Goal: Obtain resource: Download file/media

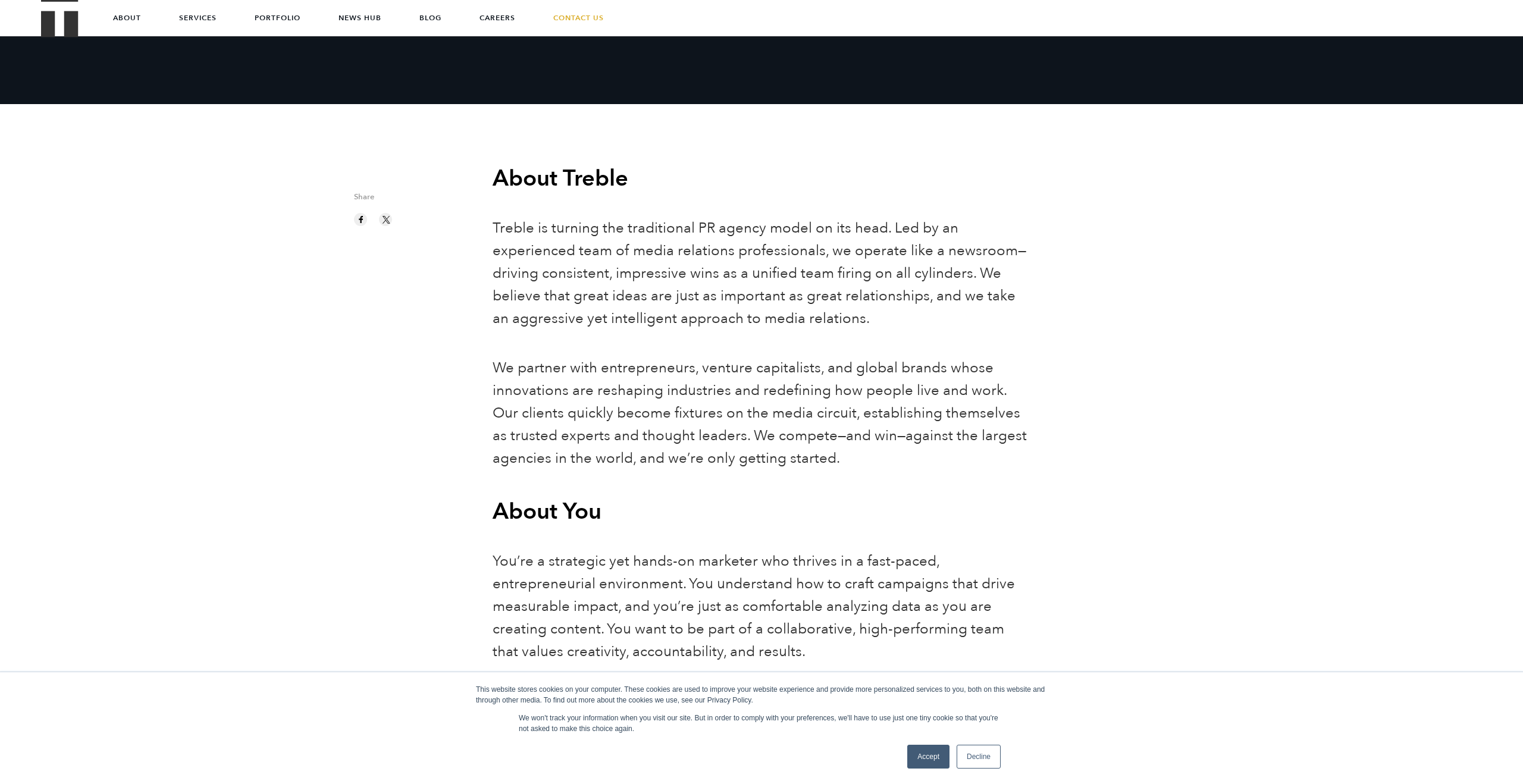
scroll to position [110, 0]
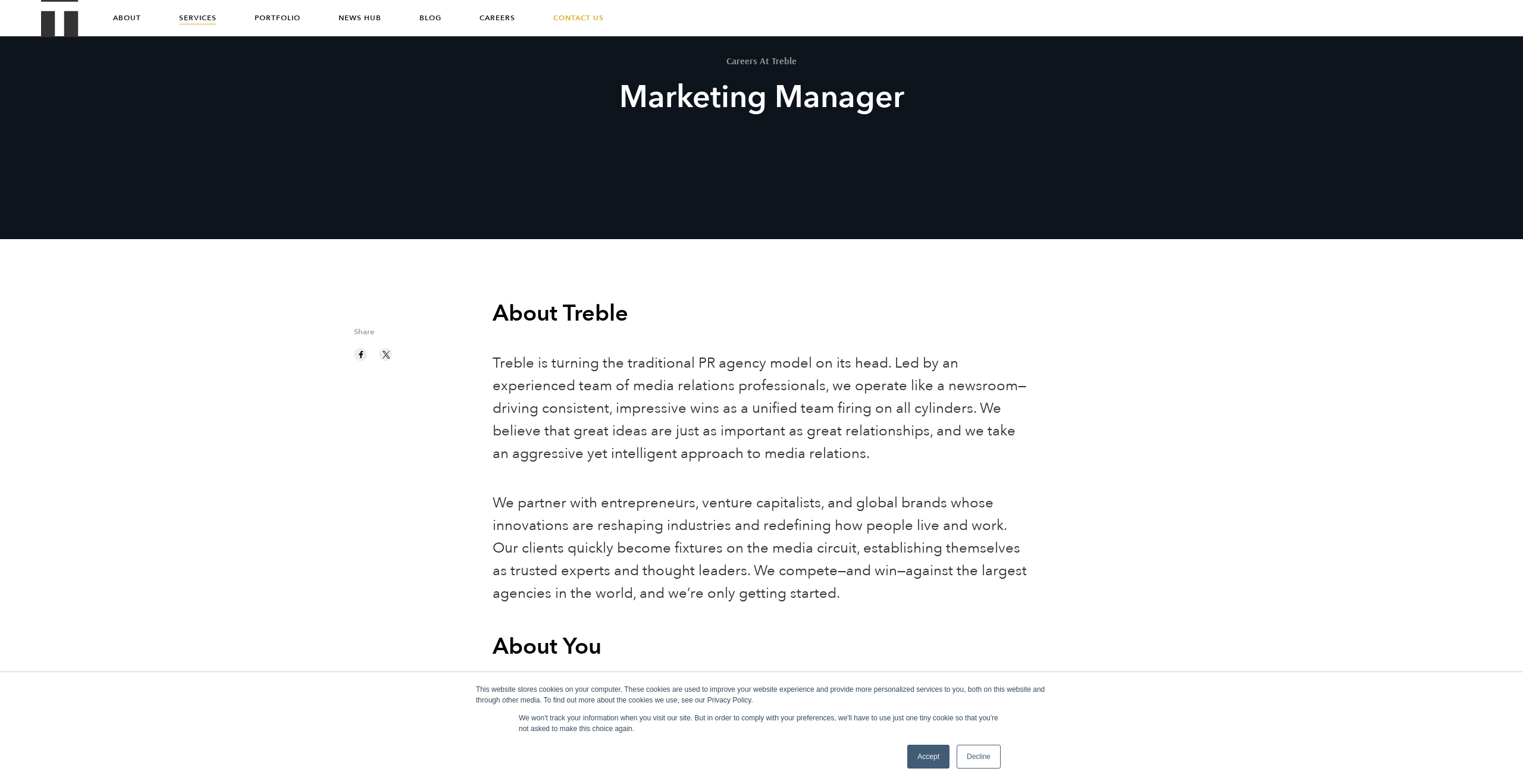
click at [192, 12] on link "Services" at bounding box center [198, 18] width 37 height 35
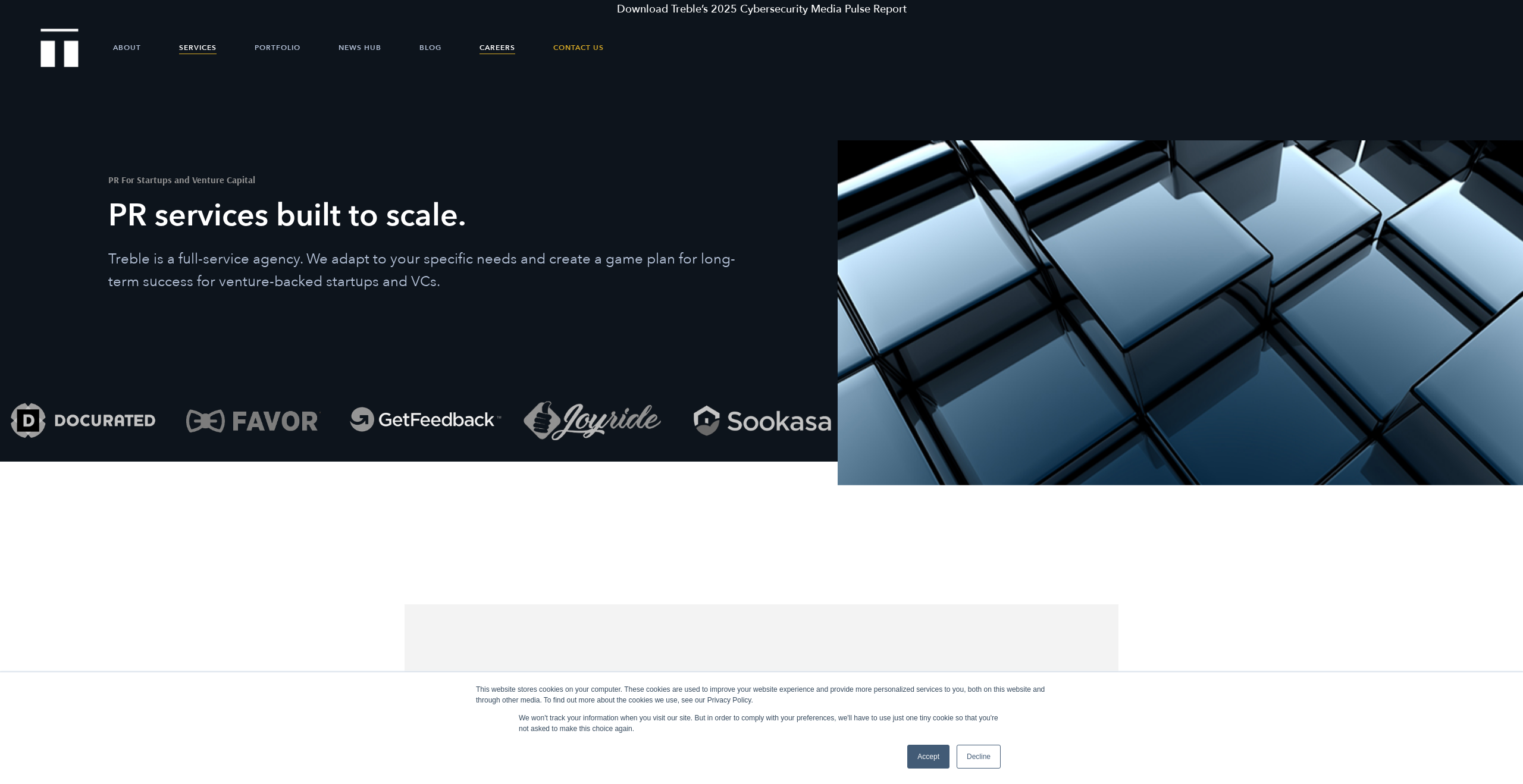
click at [497, 48] on link "Careers" at bounding box center [497, 47] width 35 height 35
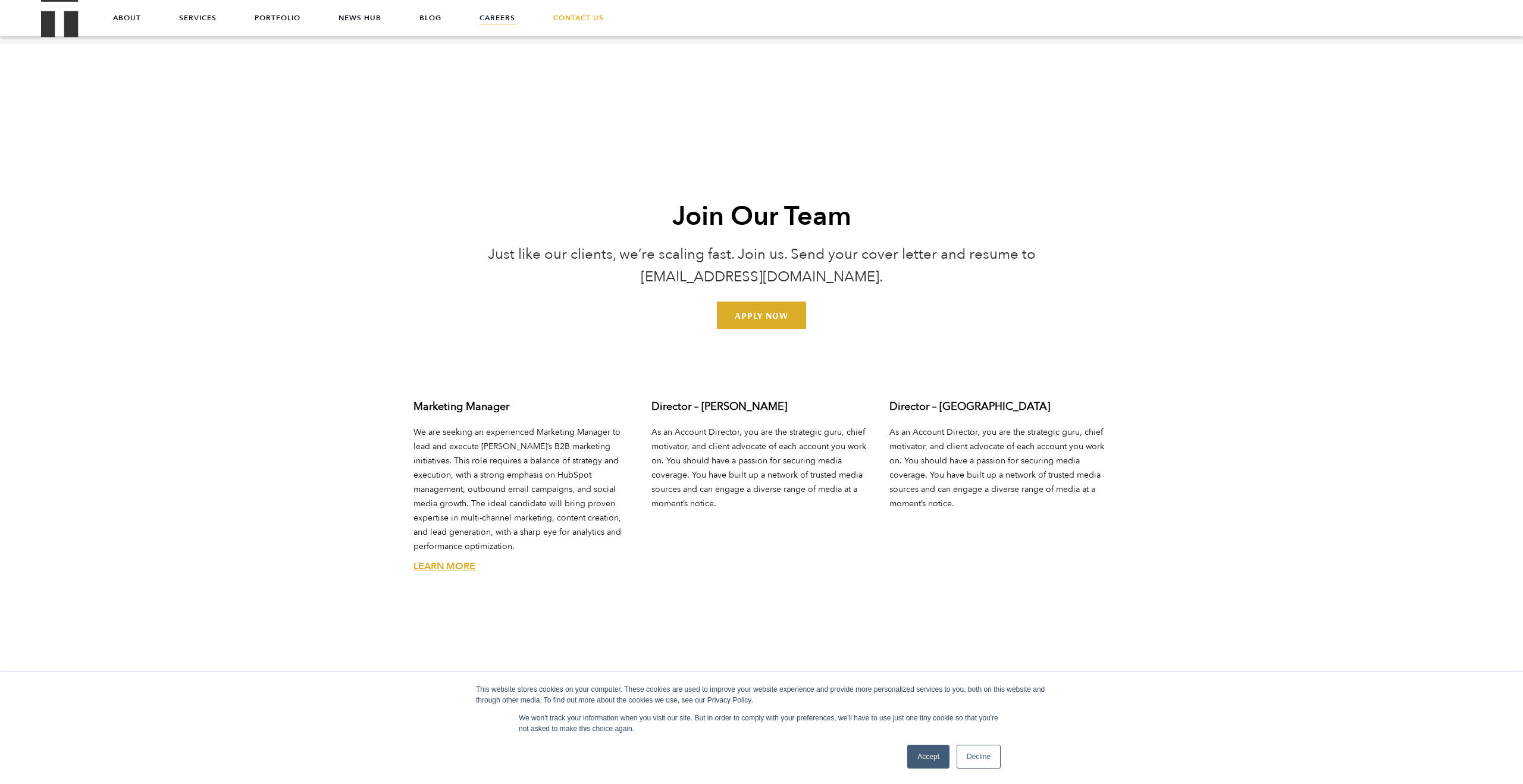
scroll to position [4368, 0]
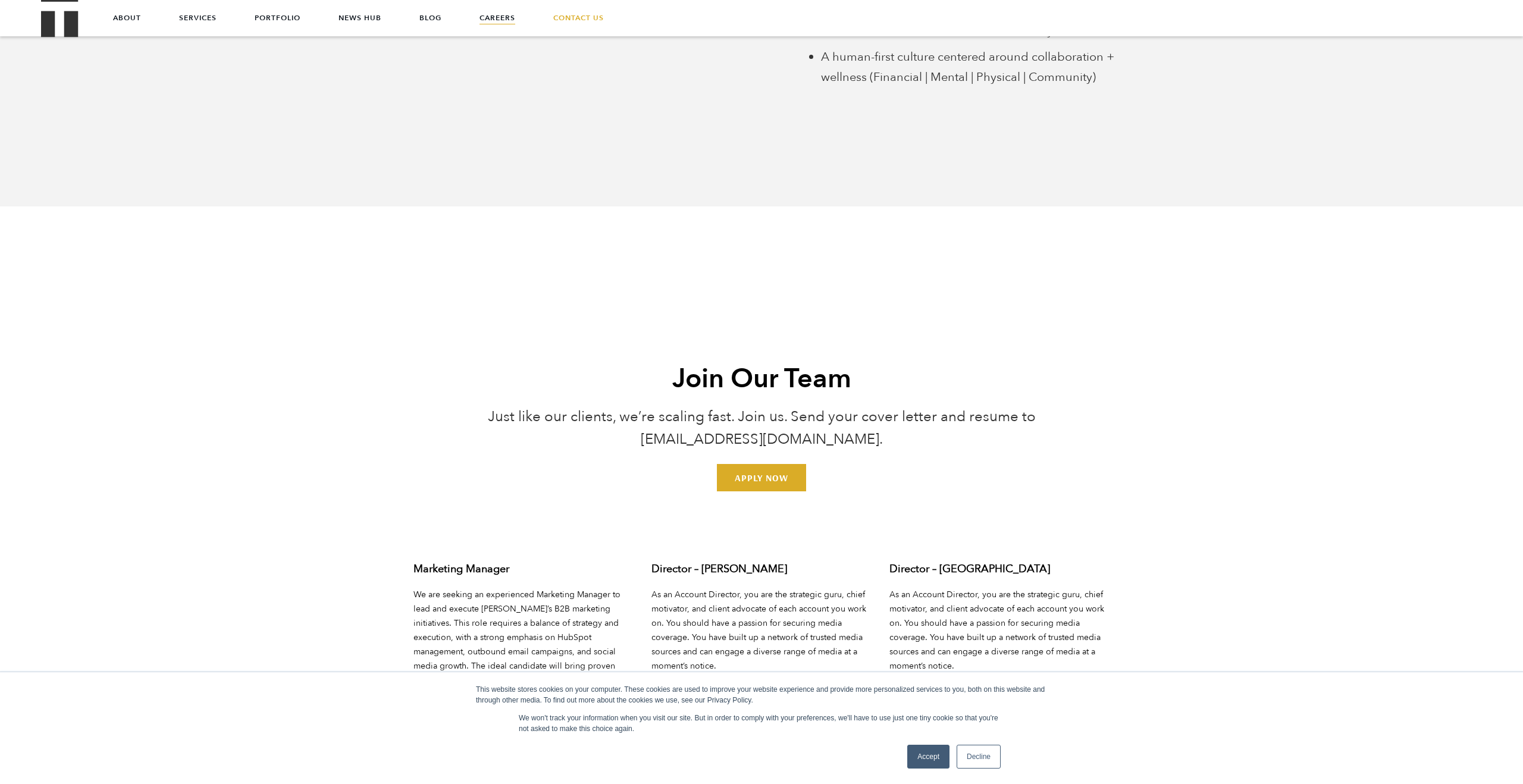
click at [504, 562] on h3 "Marketing Manager" at bounding box center [523, 570] width 220 height 16
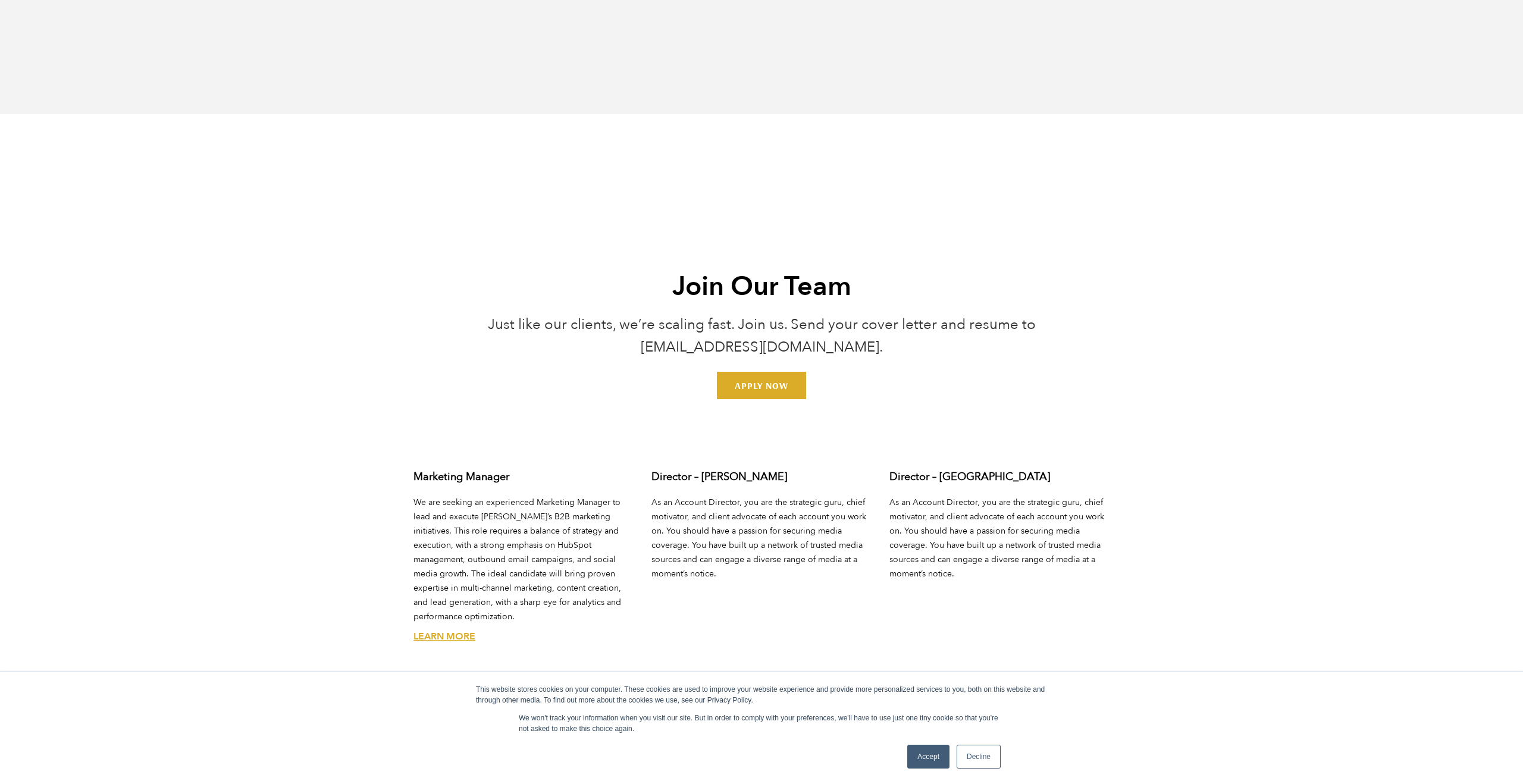
scroll to position [4582, 0]
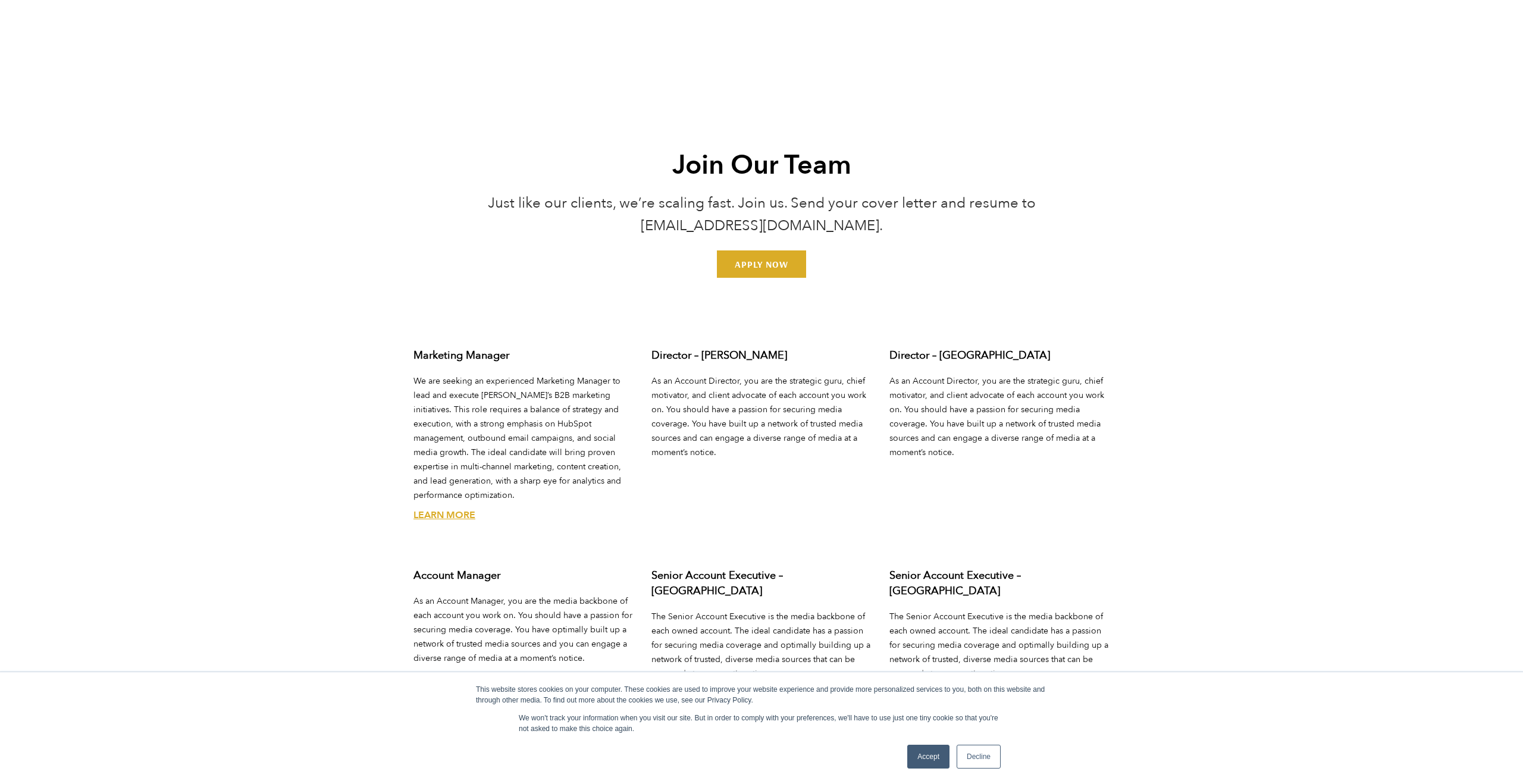
click at [451, 509] on link "Learn More" at bounding box center [443, 515] width 62 height 13
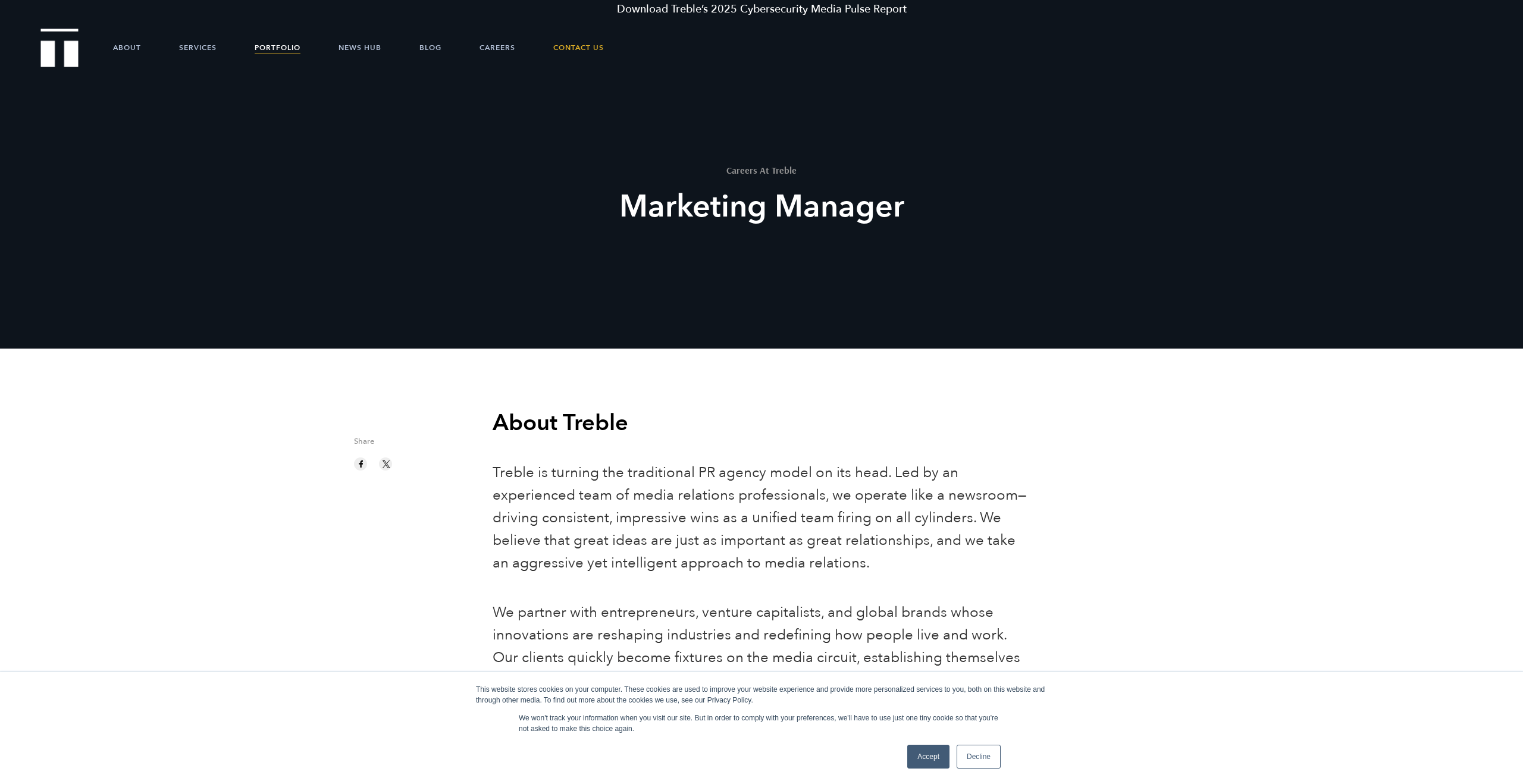
click at [263, 47] on link "Portfolio" at bounding box center [277, 47] width 46 height 35
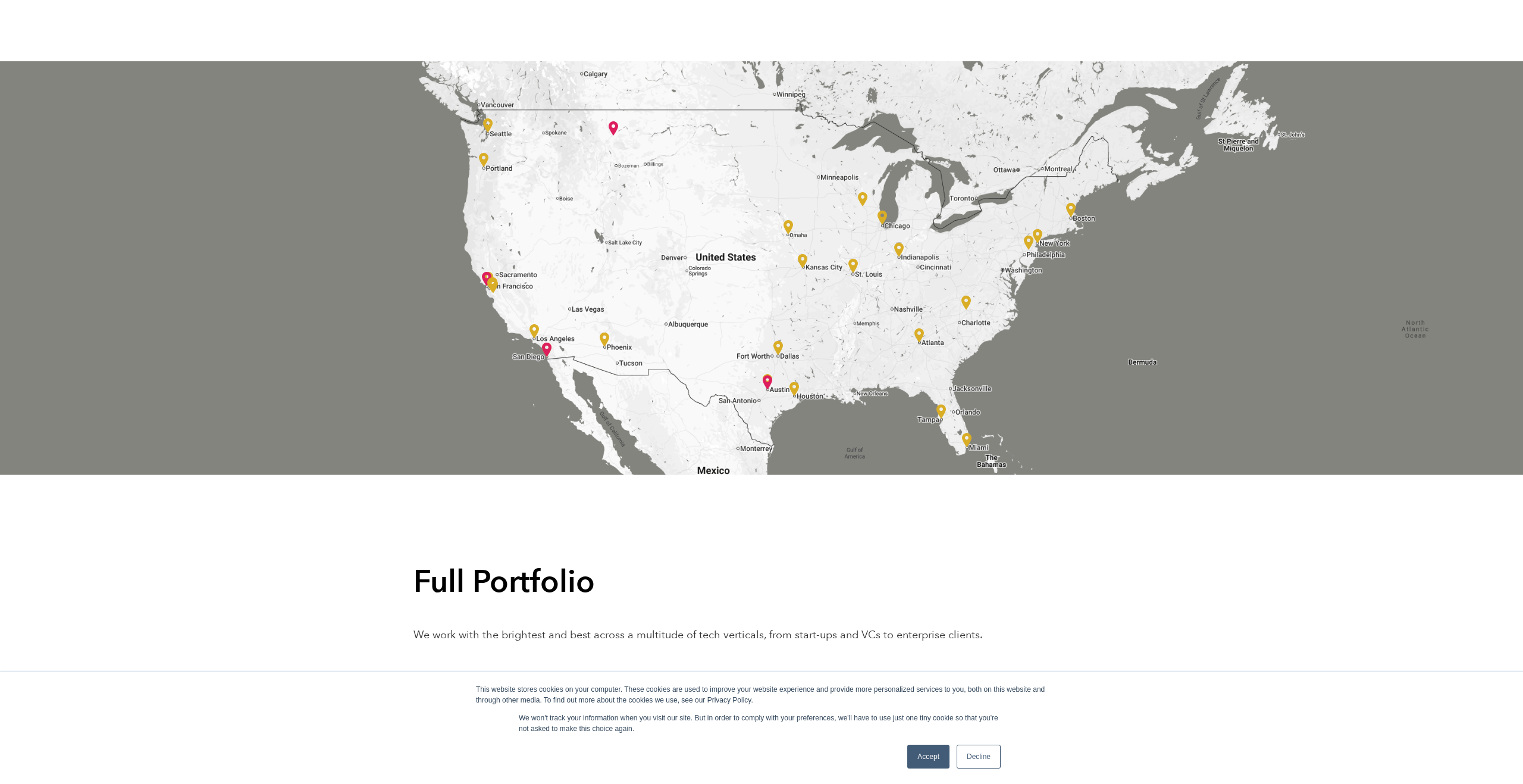
scroll to position [2537, 0]
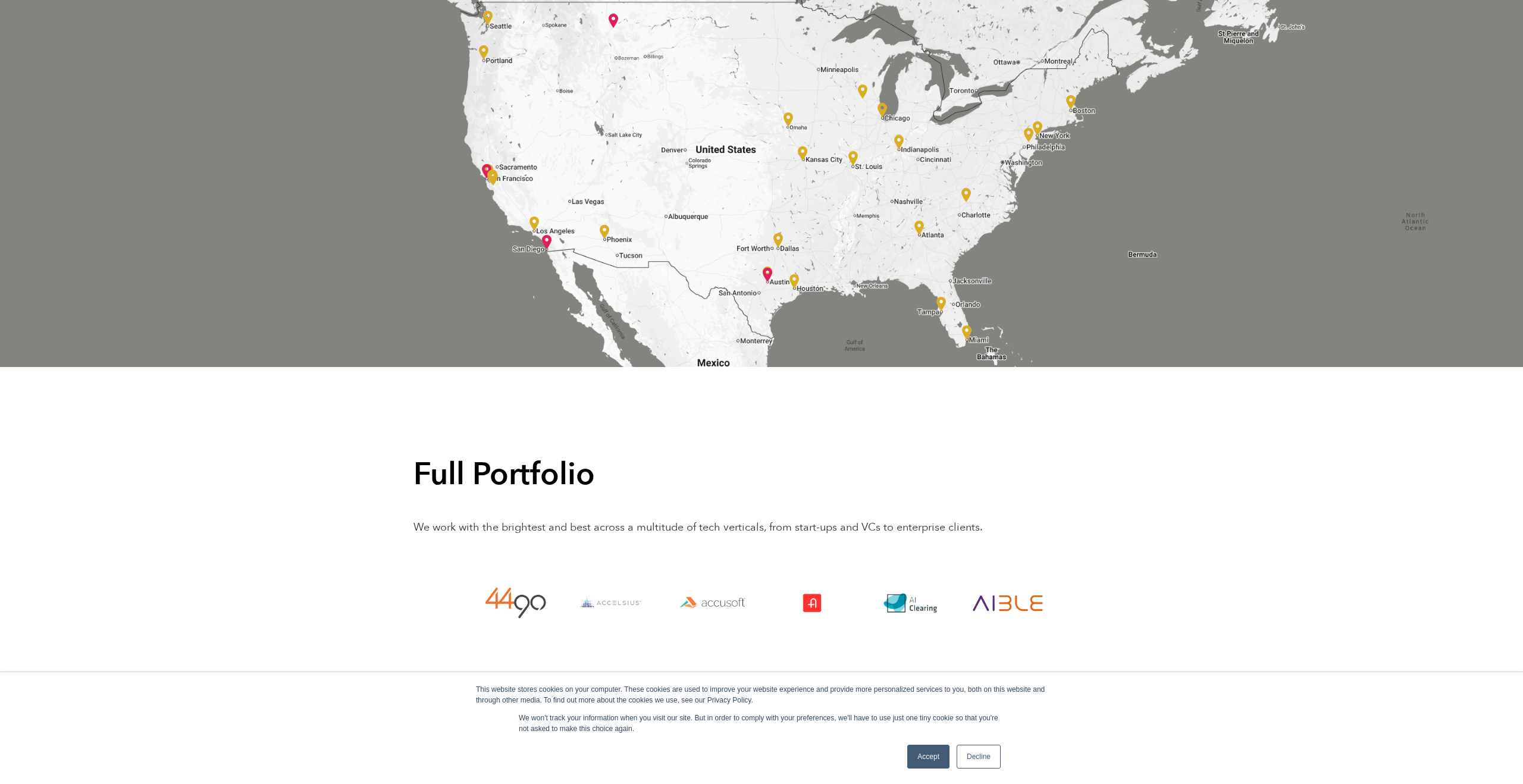
click at [768, 276] on img at bounding box center [767, 275] width 10 height 15
click at [795, 282] on img at bounding box center [795, 281] width 10 height 15
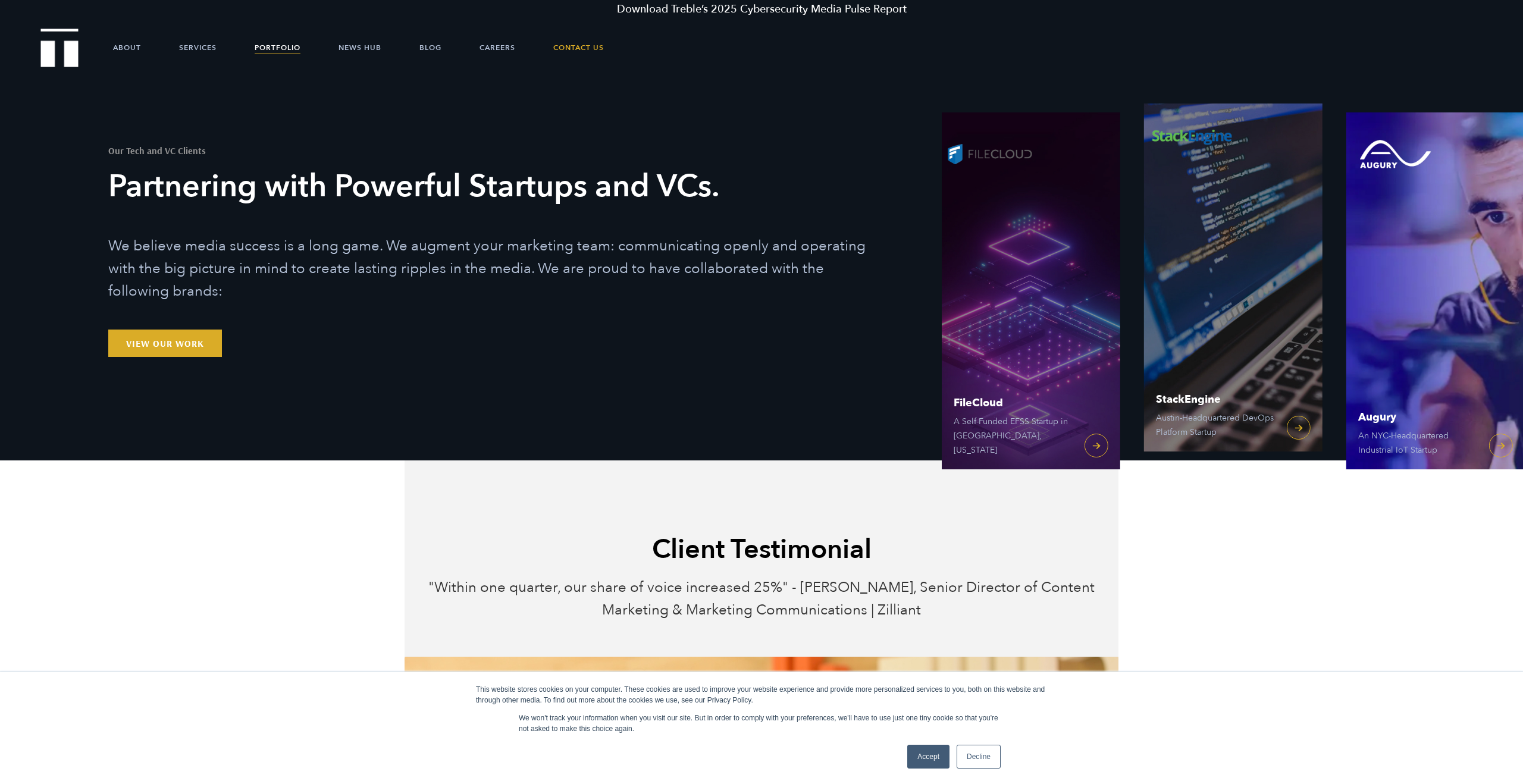
scroll to position [0, 0]
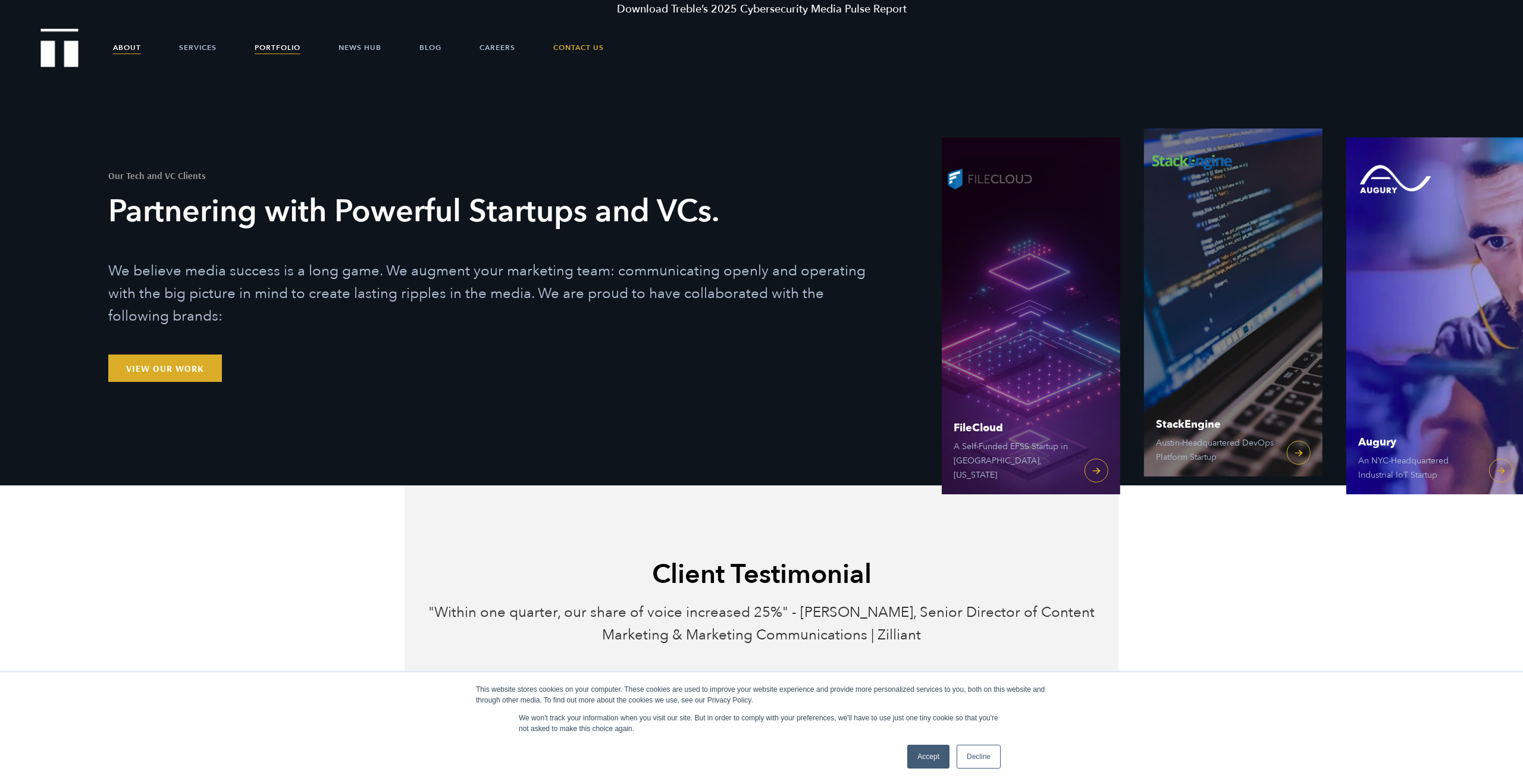
click at [140, 57] on link "About" at bounding box center [126, 47] width 28 height 35
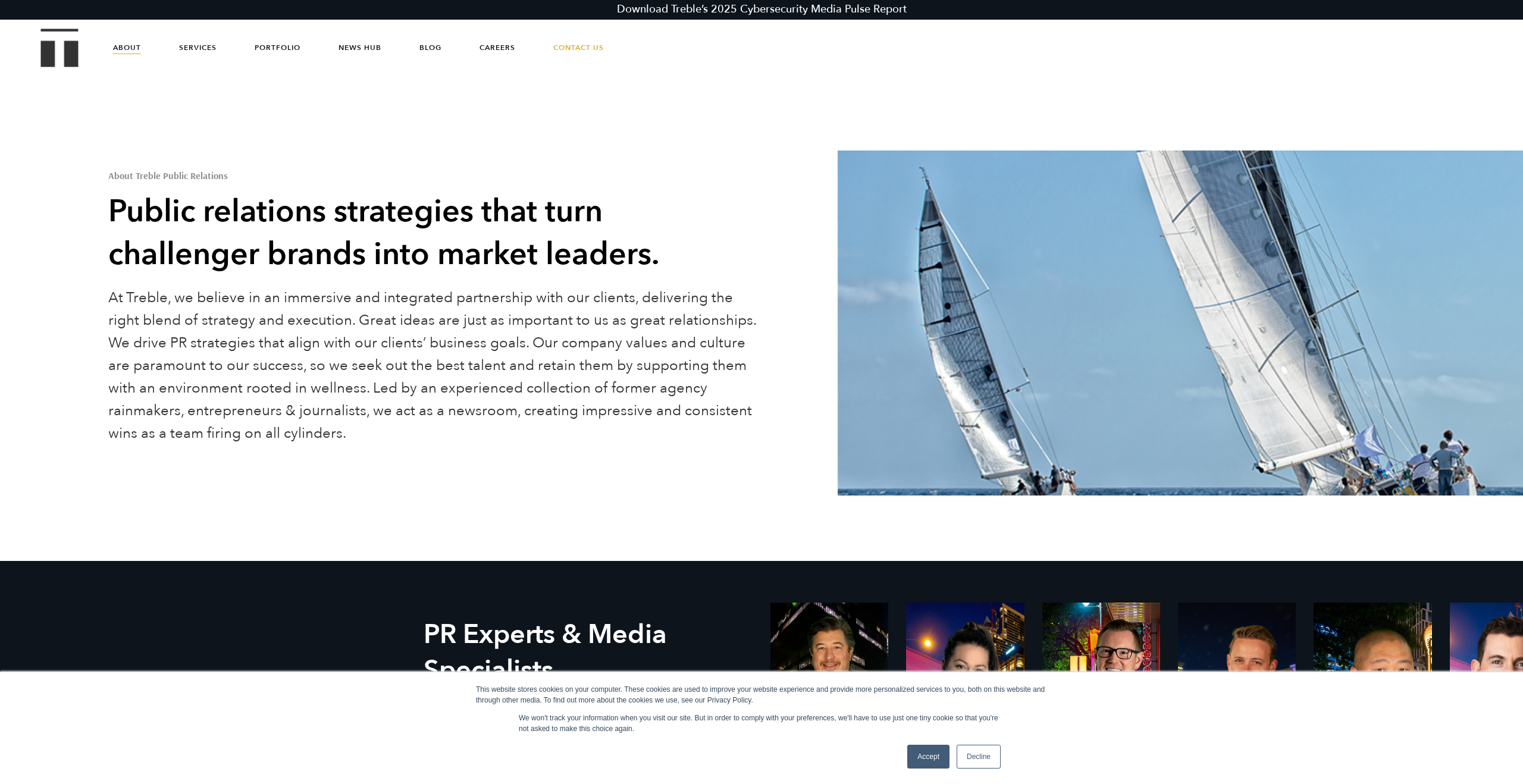
click at [856, 15] on link "Download Treble’s 2025 Cybersecurity Media Pulse Report" at bounding box center [762, 10] width 1523 height 20
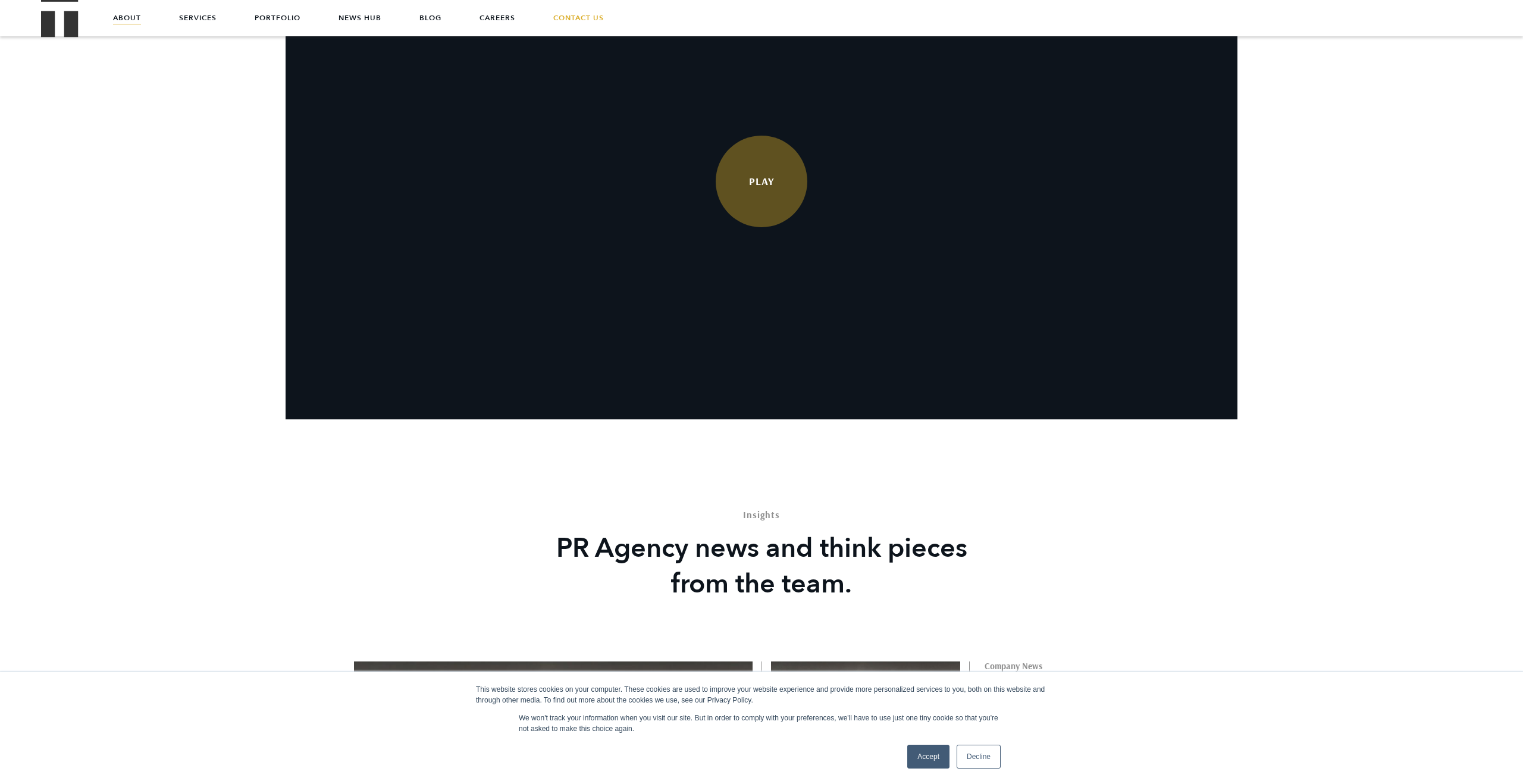
scroll to position [2312, 0]
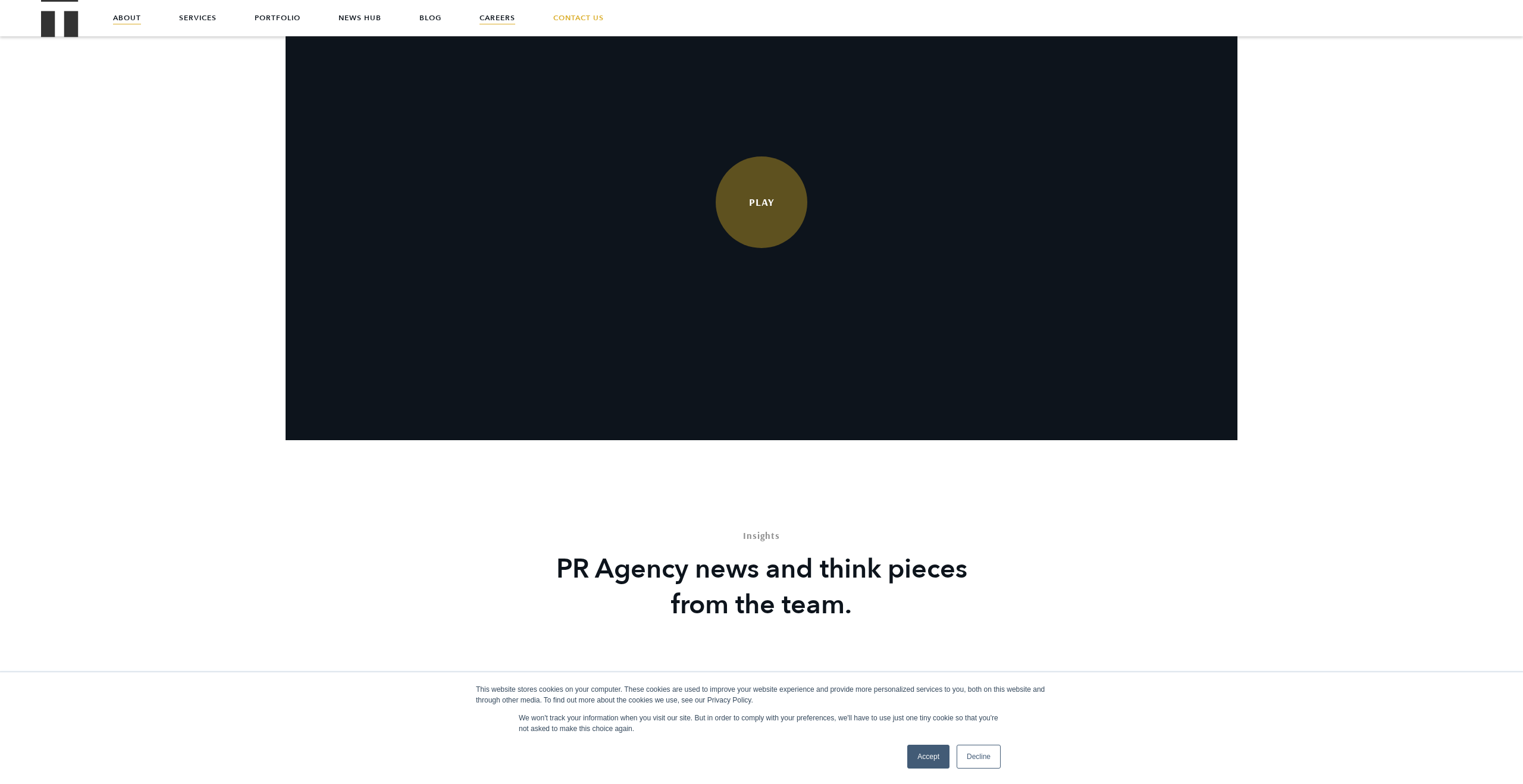
click at [512, 19] on link "Careers" at bounding box center [497, 18] width 35 height 35
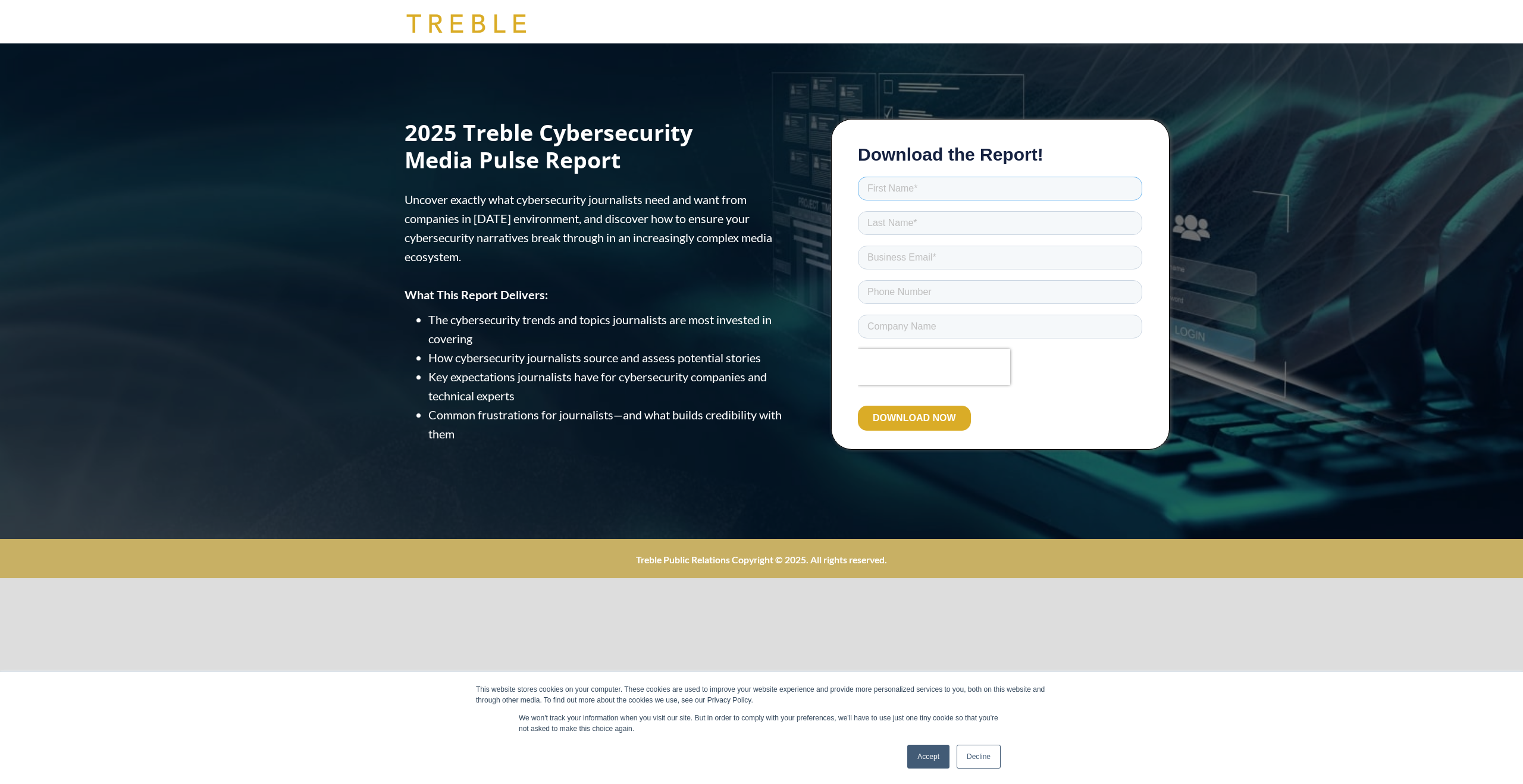
click at [912, 197] on input "text" at bounding box center [1000, 189] width 285 height 23
type input "José Rodrigo"
type input "Cano"
type input "rodrigo.c@neuwrk.com"
type input "+526624296633"
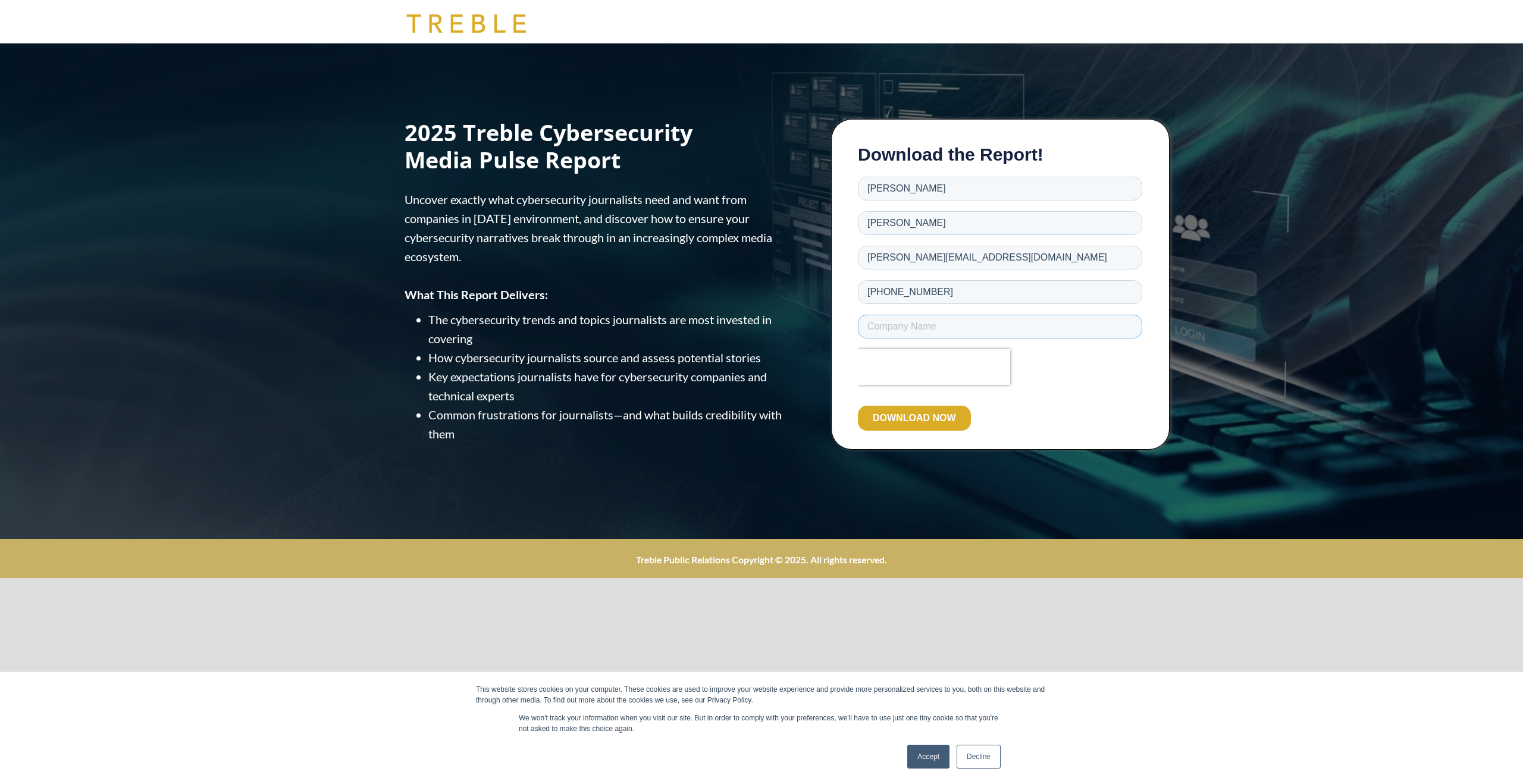
type input "NeuWrk"
click at [909, 423] on input "DOWNLOAD NOW" at bounding box center [914, 419] width 113 height 25
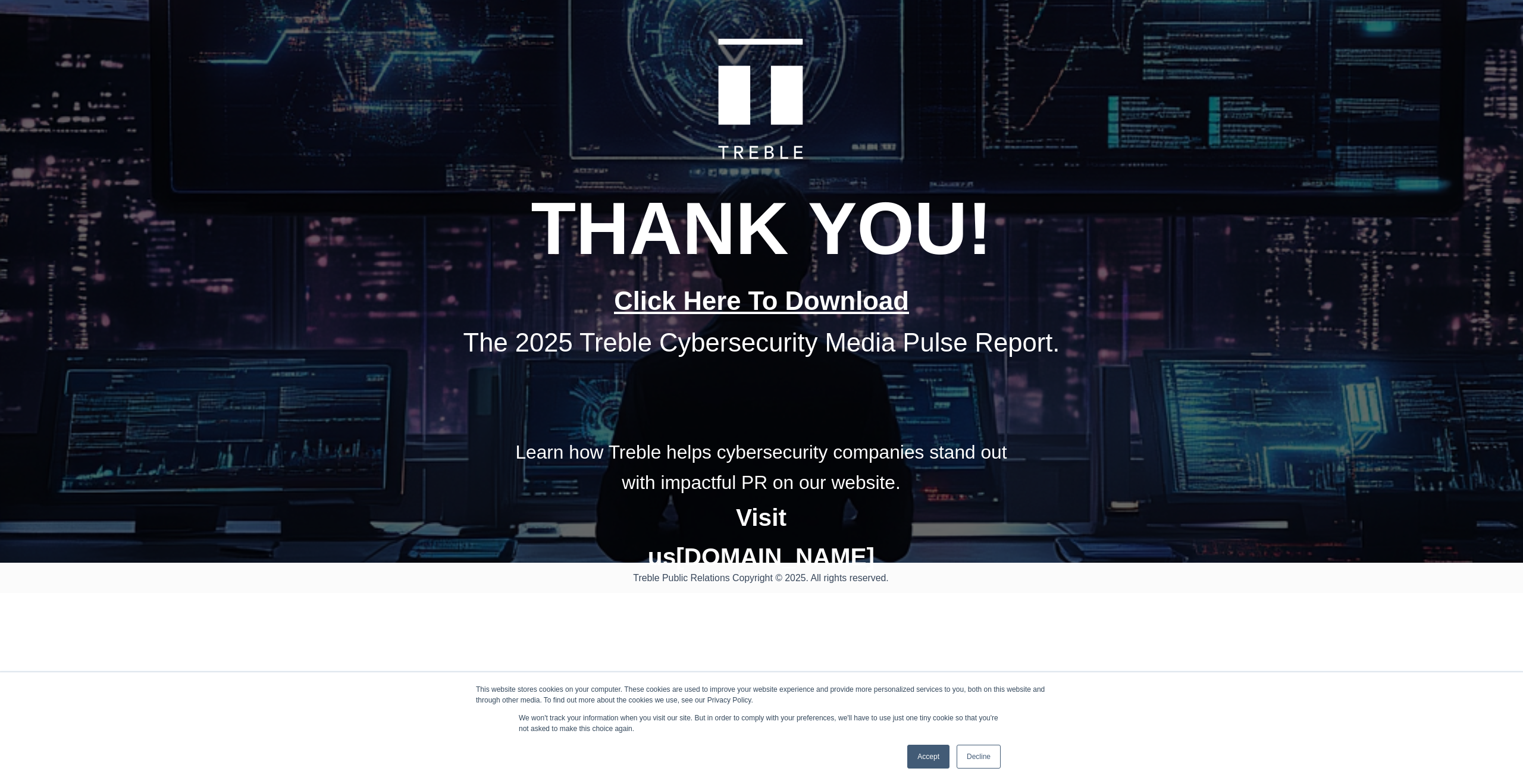
click at [815, 301] on link "Click Here To Download" at bounding box center [762, 300] width 296 height 28
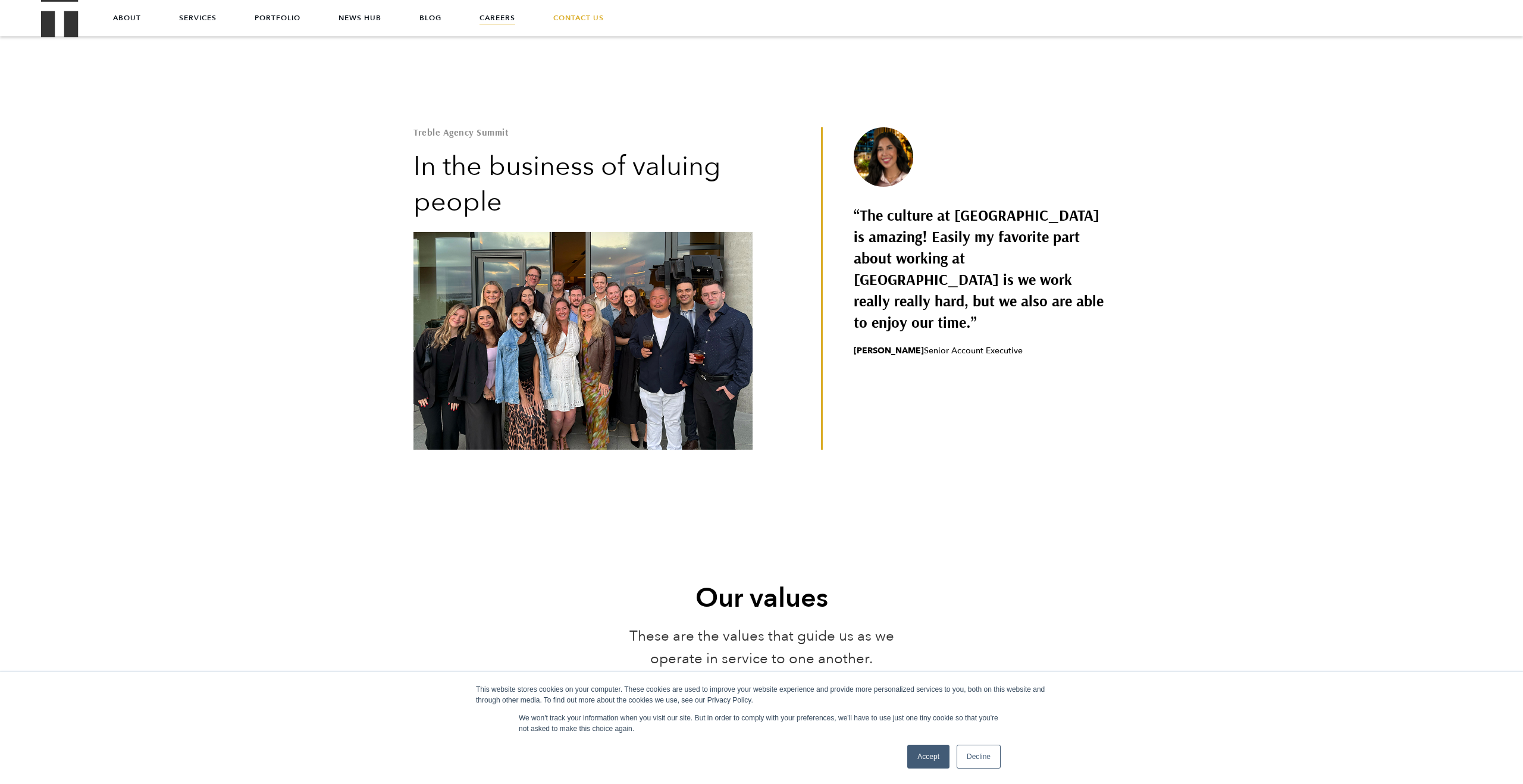
scroll to position [438, 0]
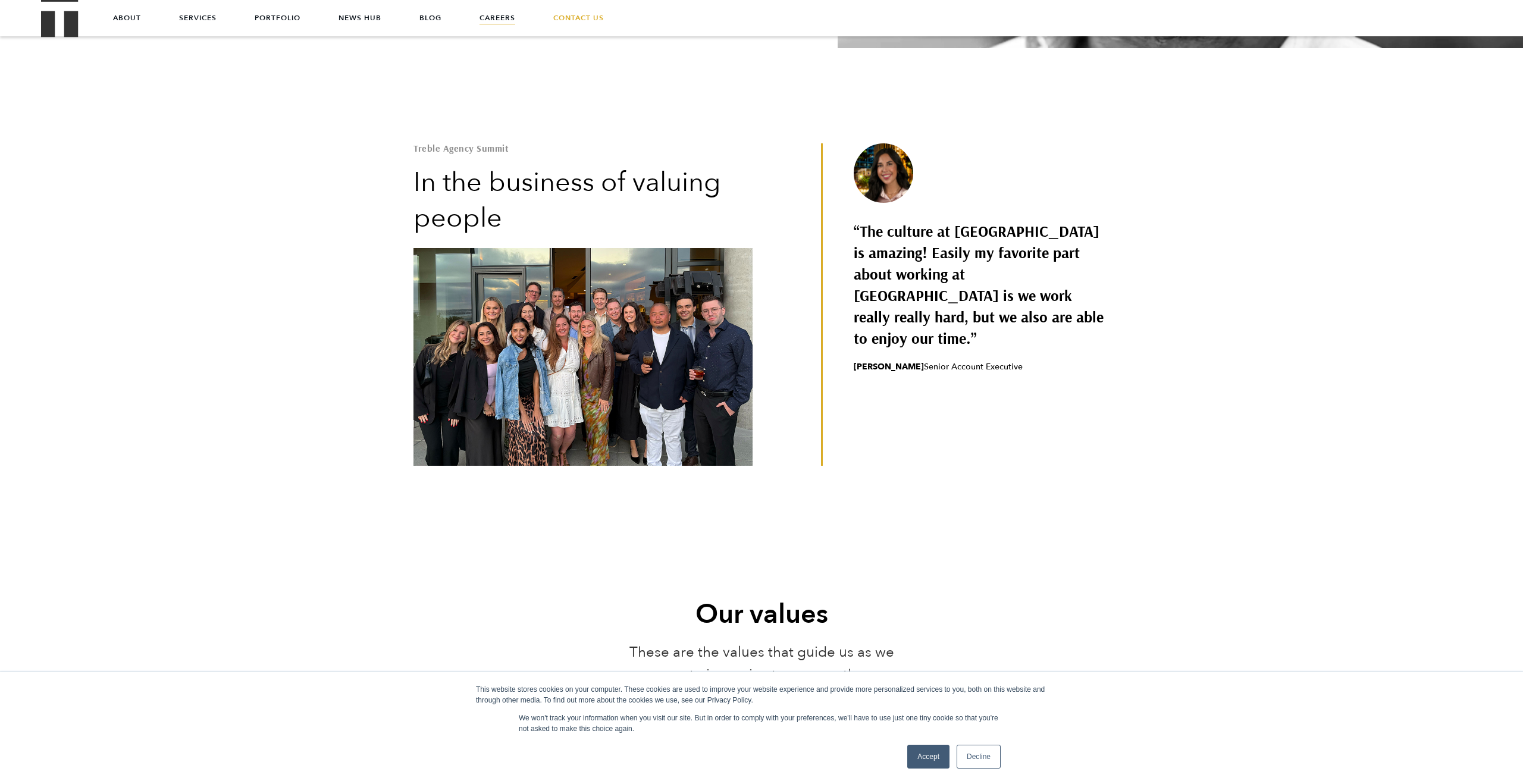
click at [636, 356] on img at bounding box center [582, 356] width 339 height 217
click at [688, 341] on img at bounding box center [582, 356] width 339 height 217
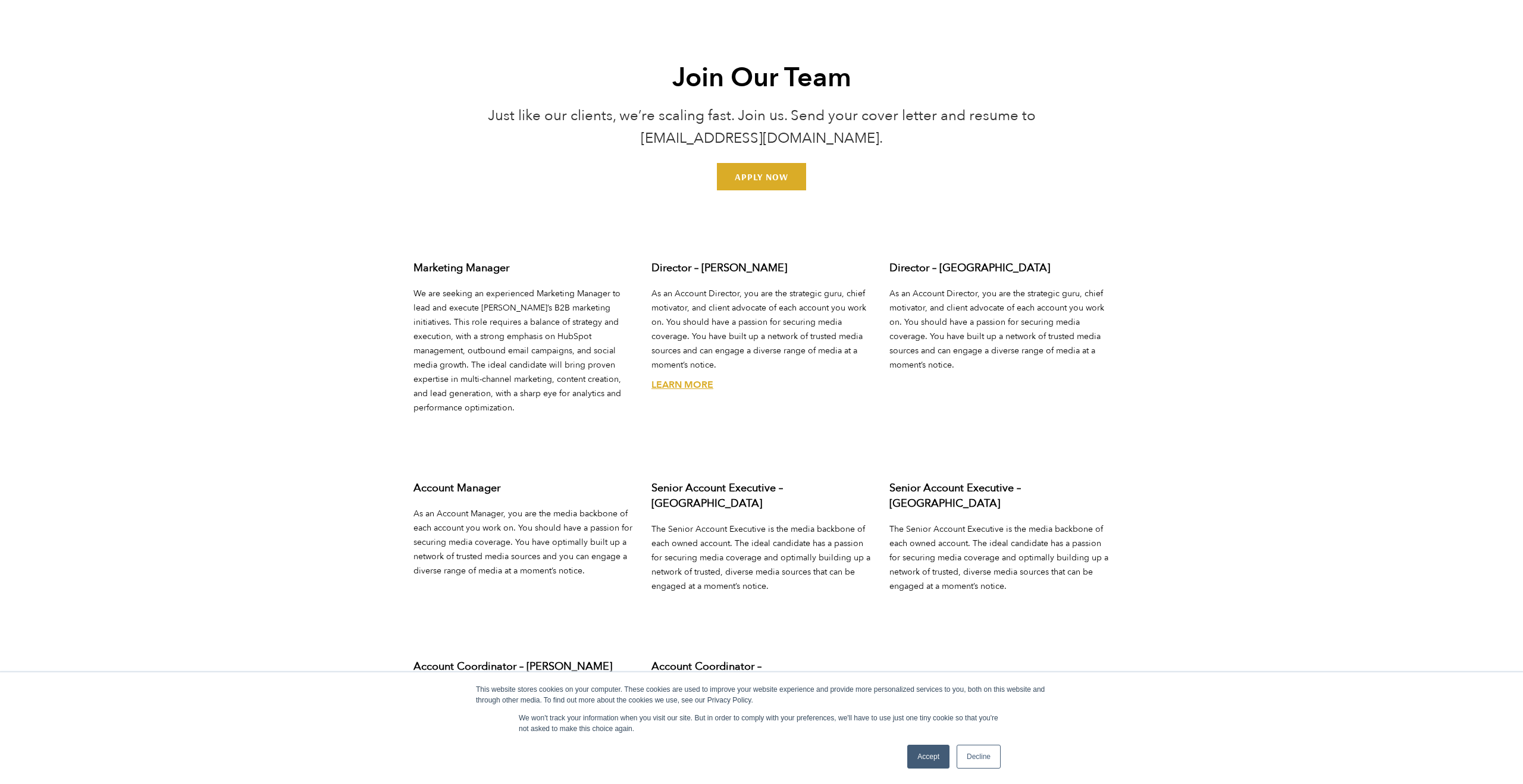
scroll to position [4784, 0]
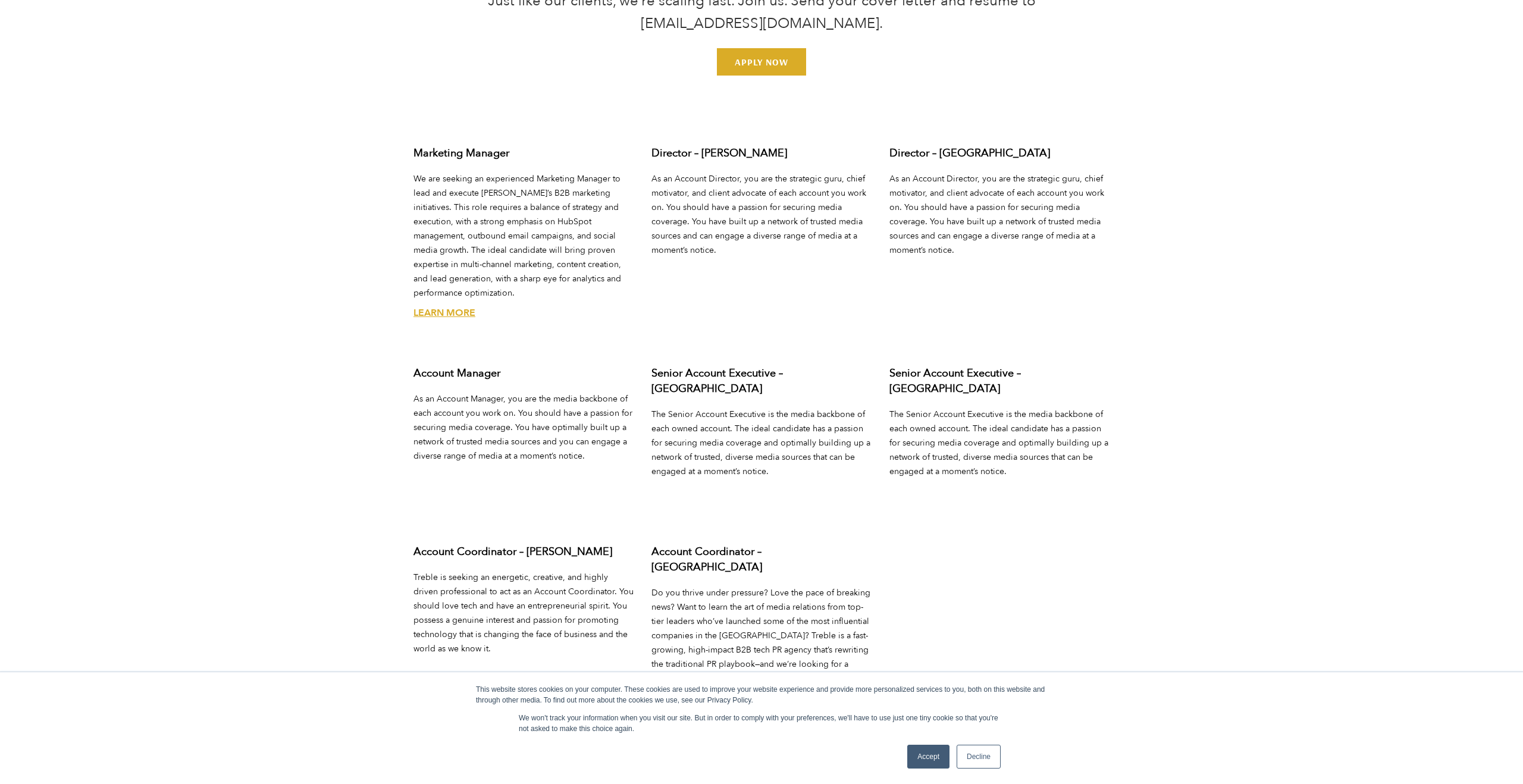
click at [474, 270] on div "Marketing Manager We are seeking an experienced Marketing Manager to lead and e…" at bounding box center [523, 245] width 238 height 220
click at [466, 306] on link "Learn More" at bounding box center [443, 312] width 62 height 13
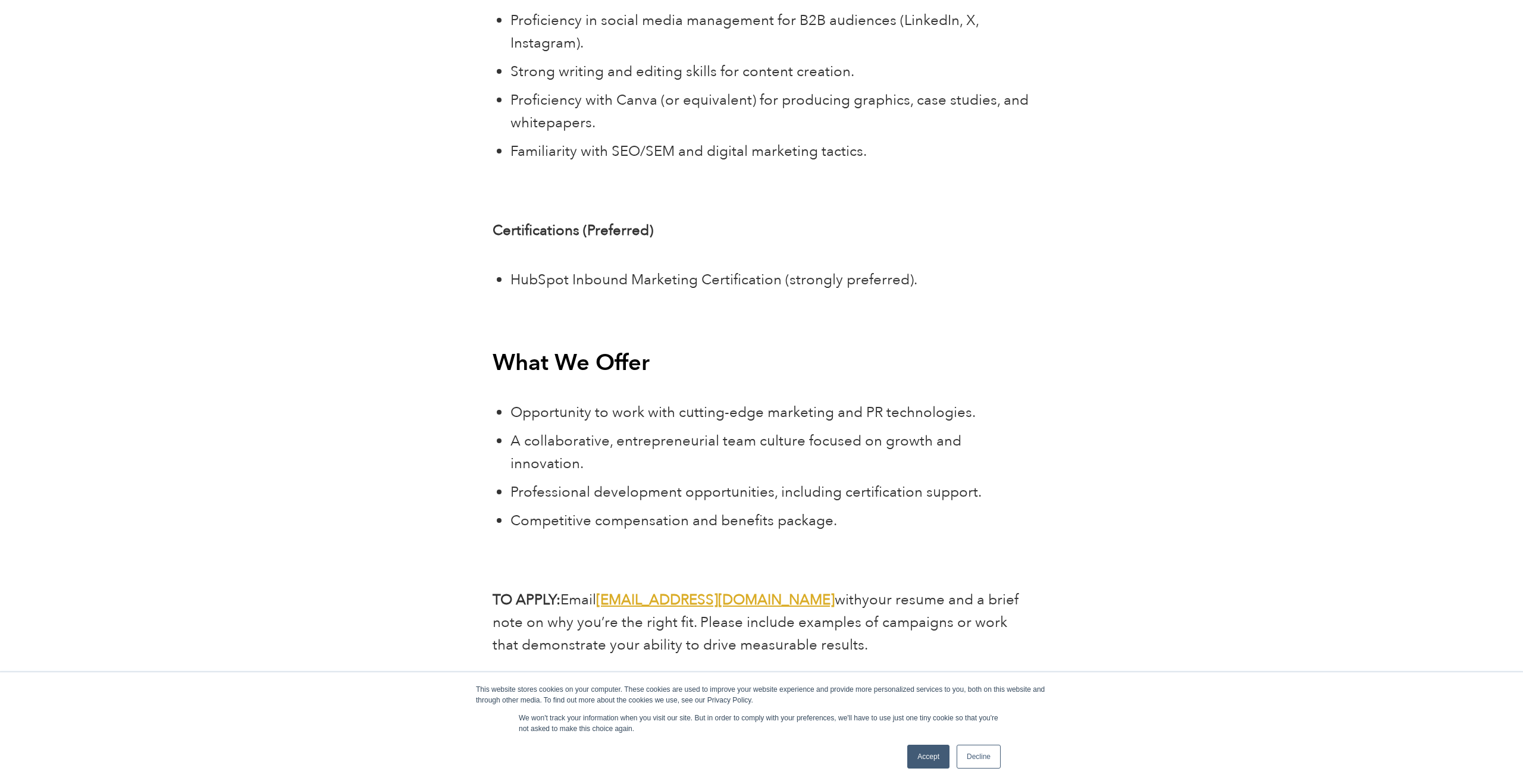
scroll to position [4775, 0]
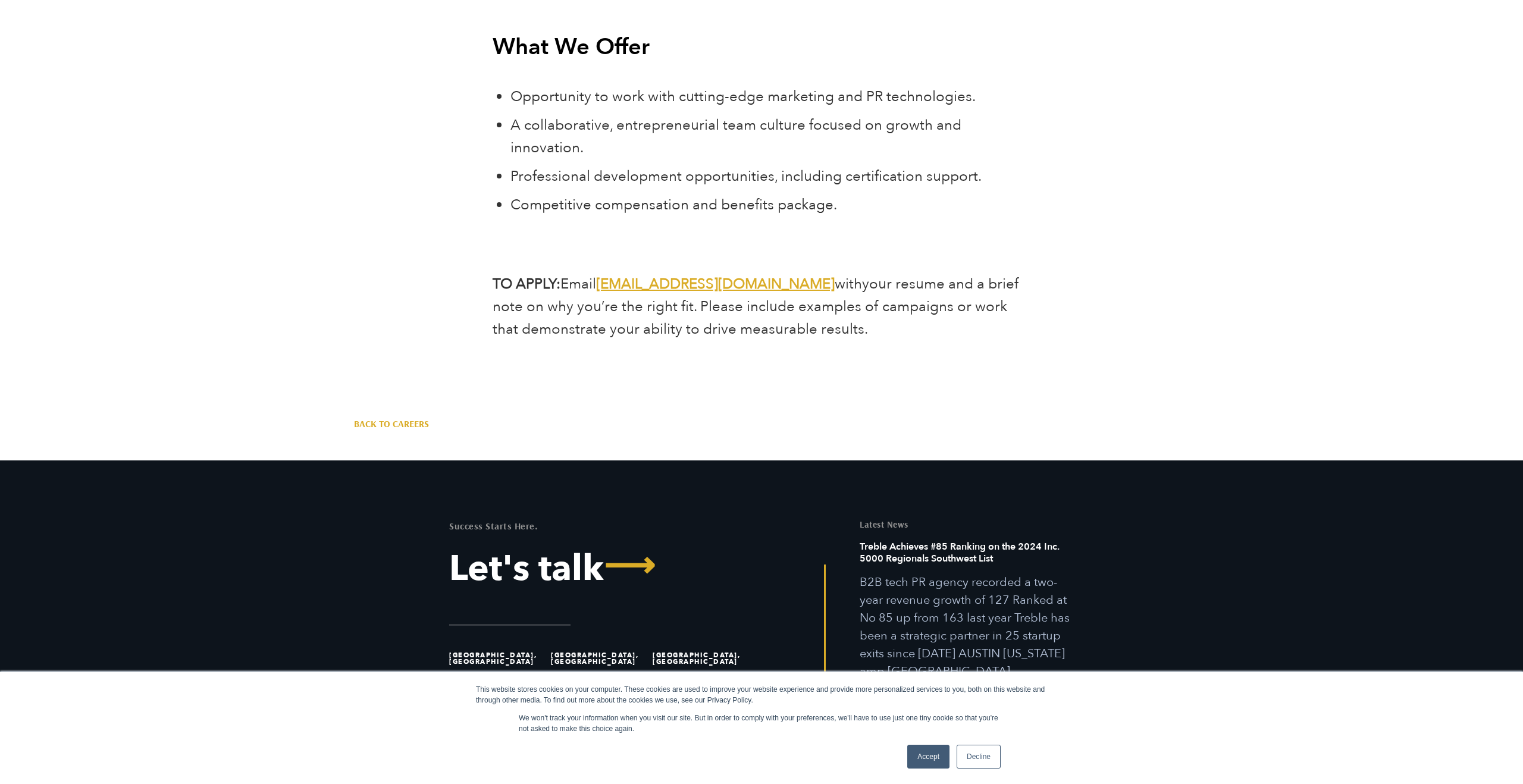
click at [930, 759] on link "Accept" at bounding box center [928, 757] width 42 height 23
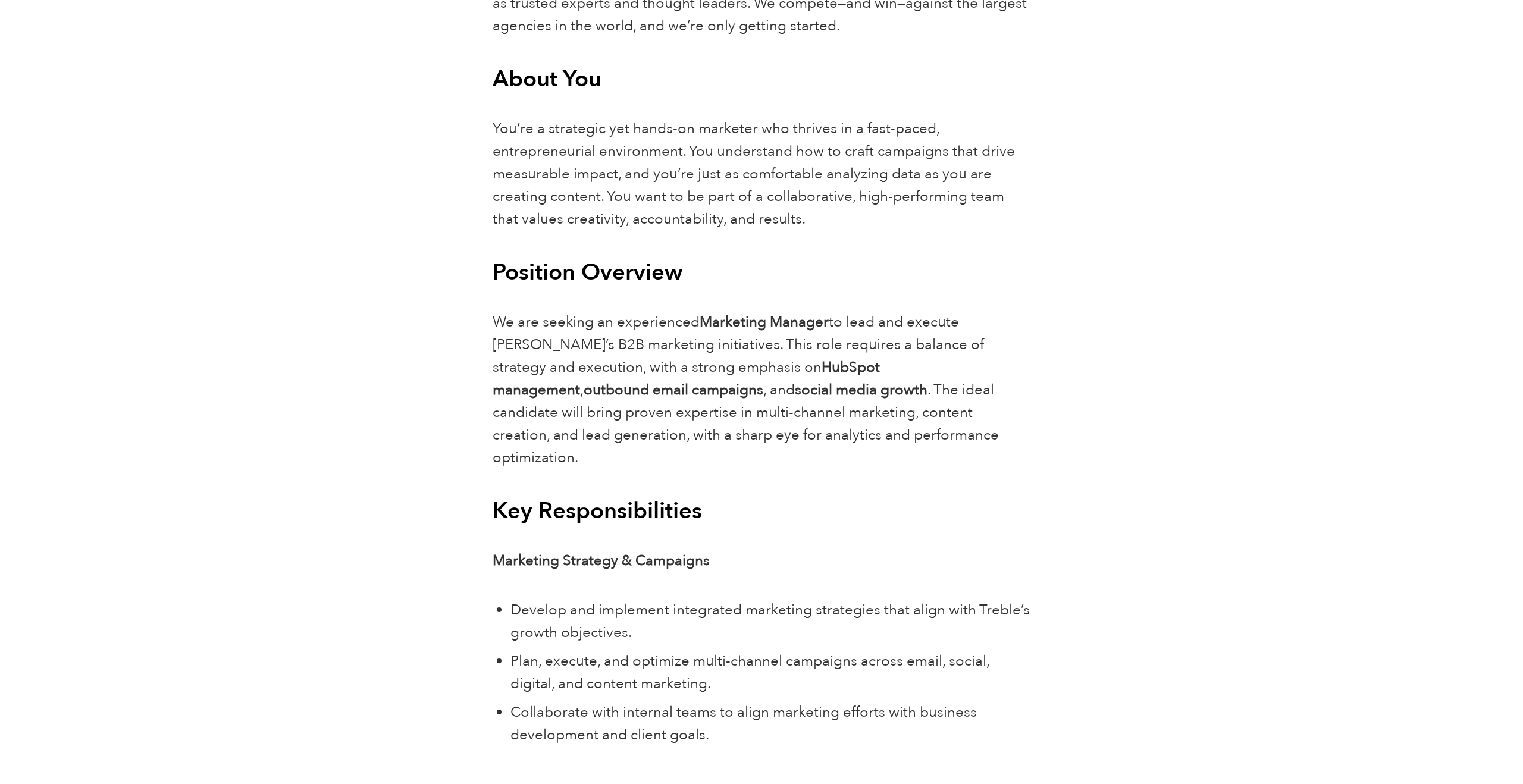
scroll to position [683, 0]
